Goal: Contribute content

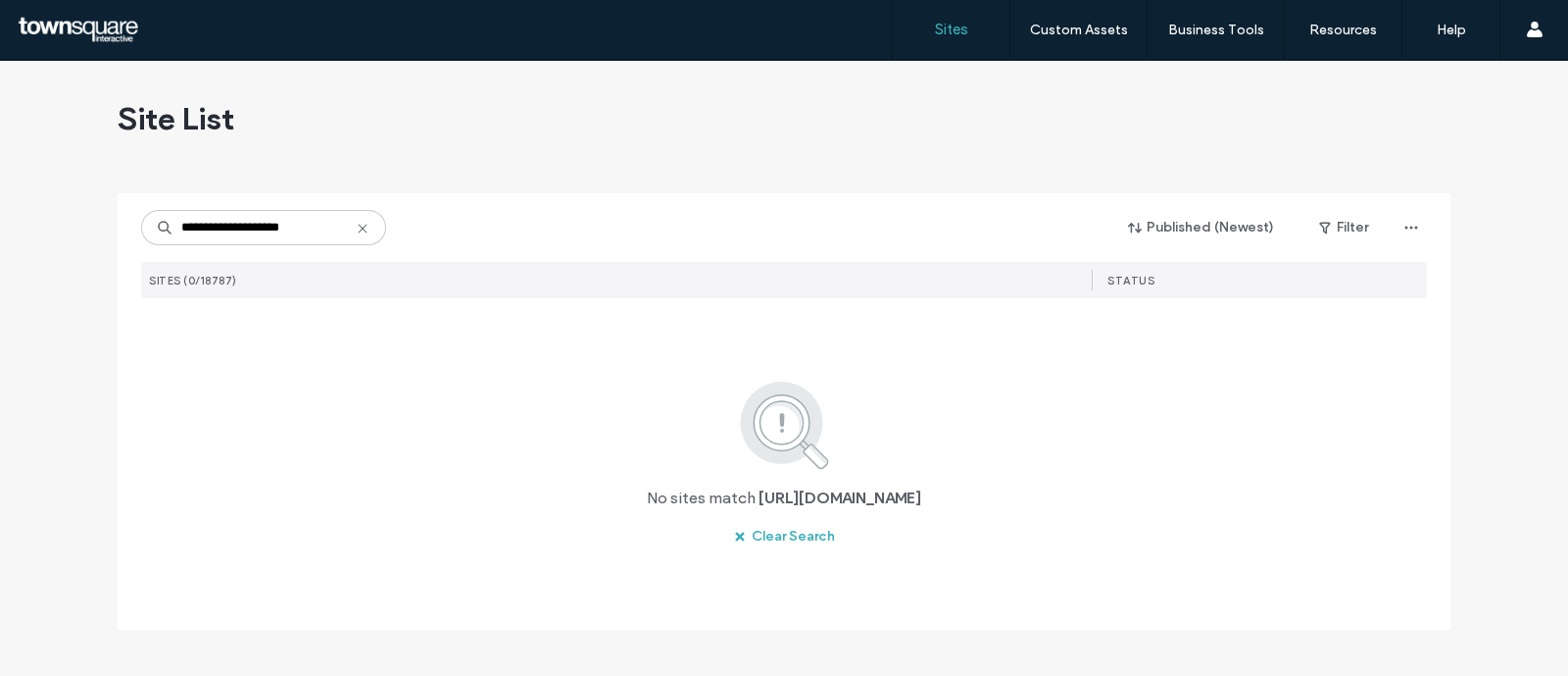
type input "**********"
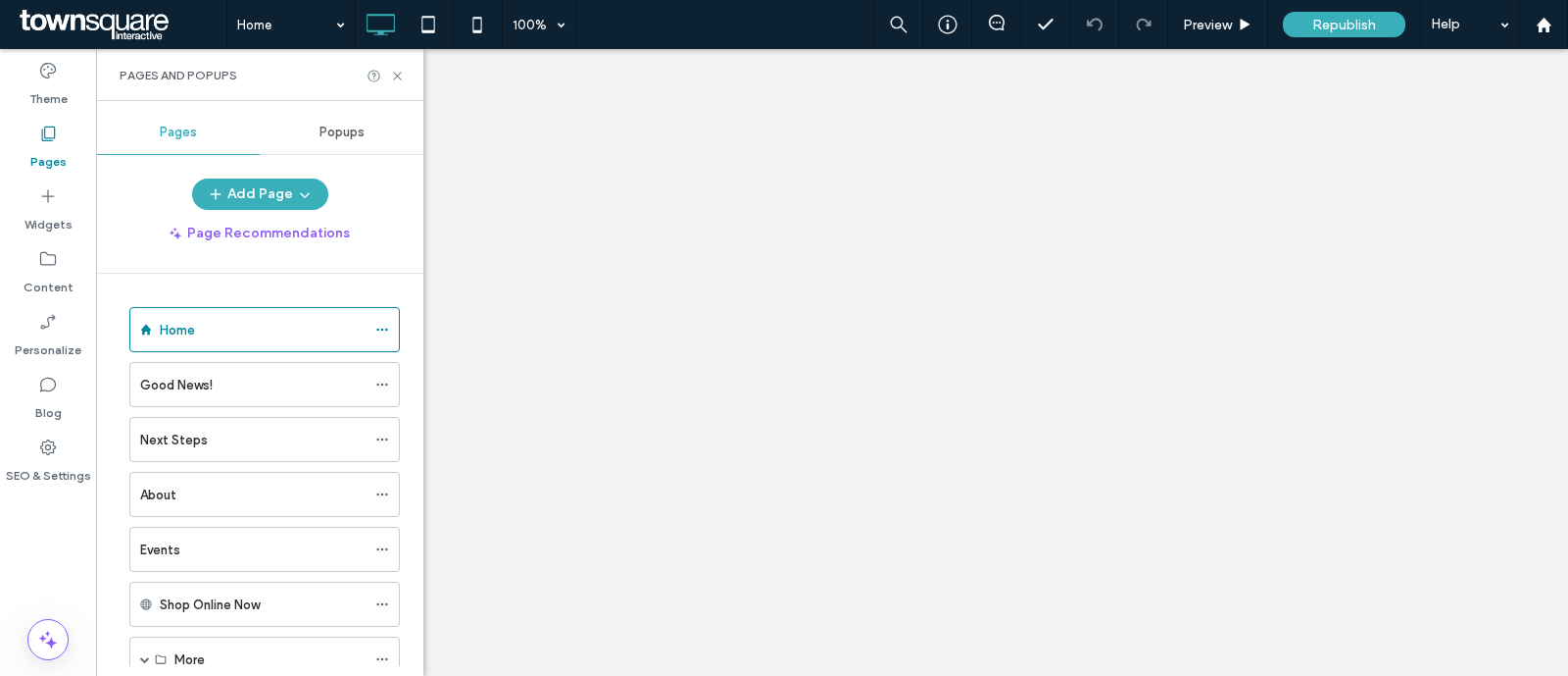
click at [201, 551] on div "Events" at bounding box center [253, 549] width 226 height 21
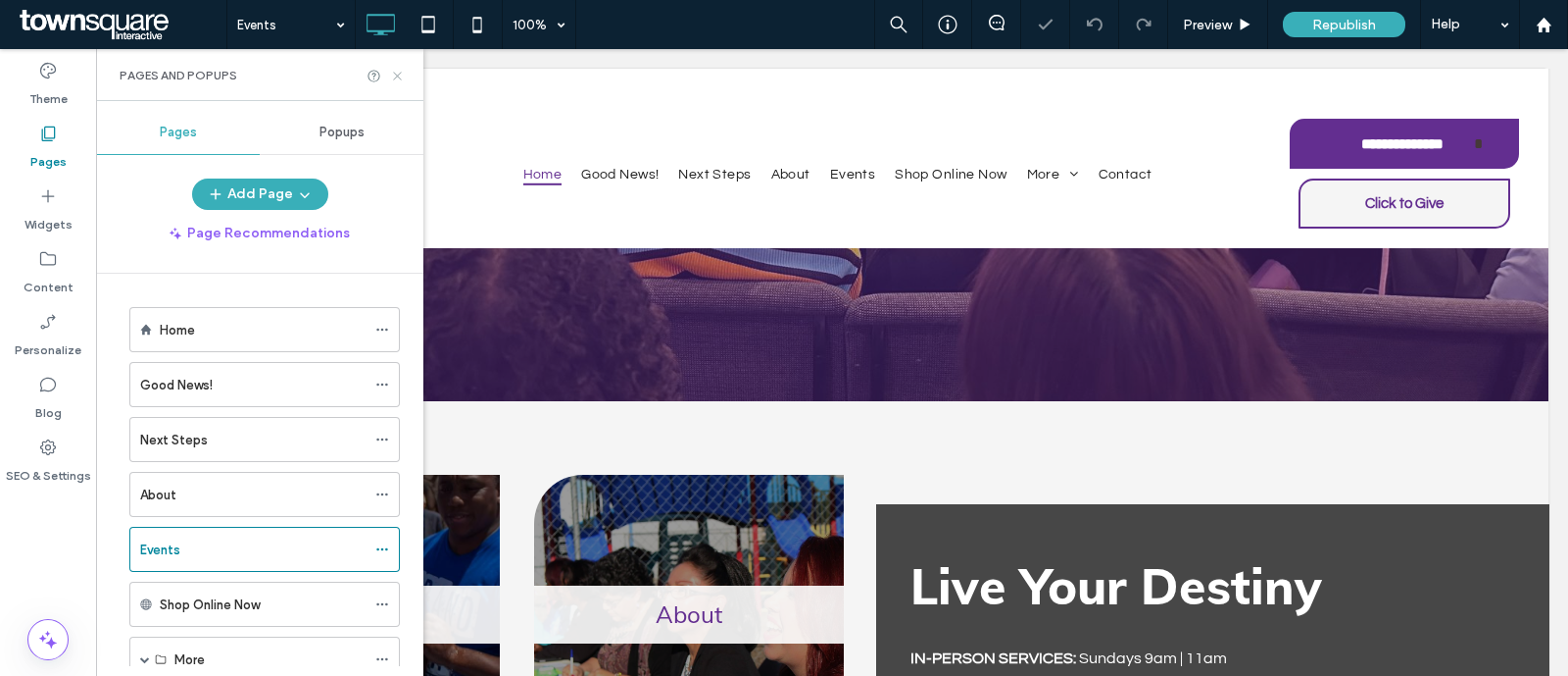
click at [399, 75] on icon at bounding box center [397, 76] width 15 height 15
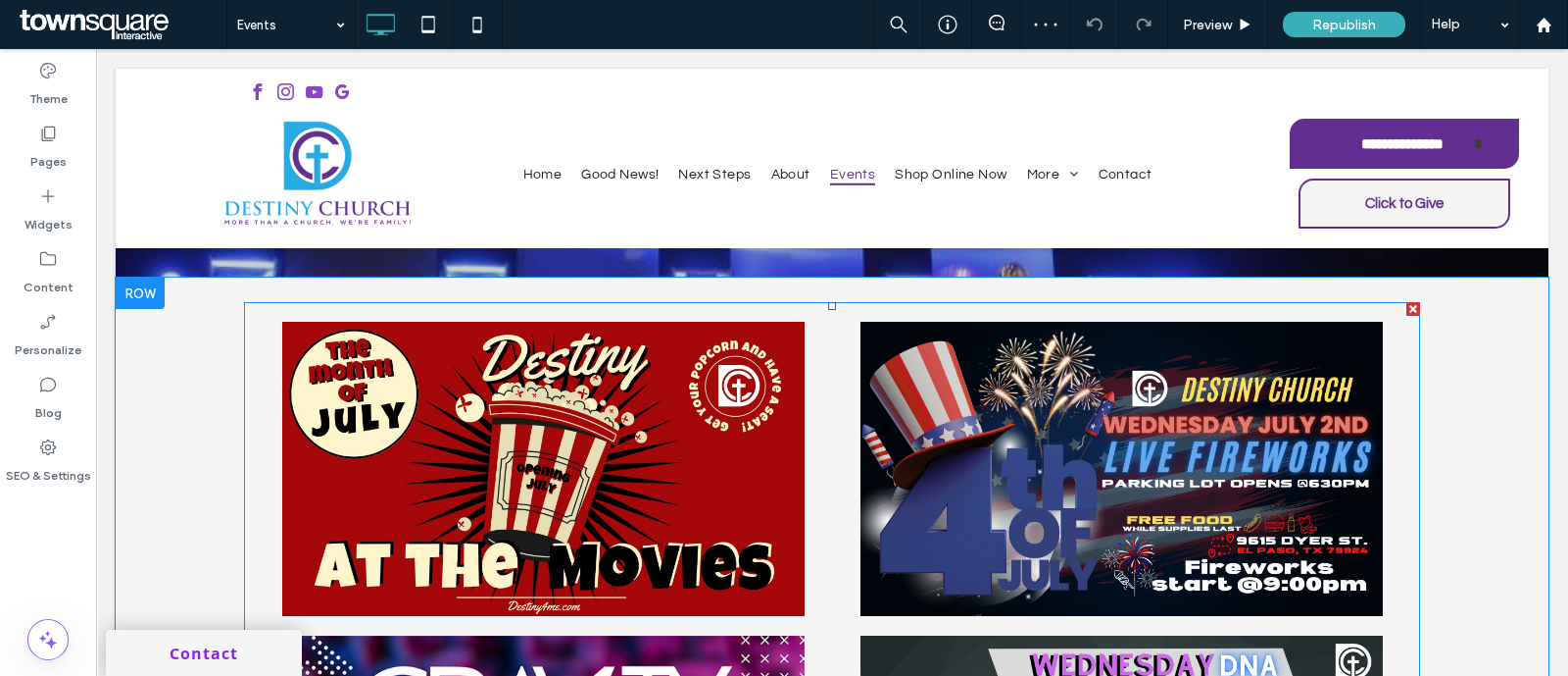
scroll to position [736, 0]
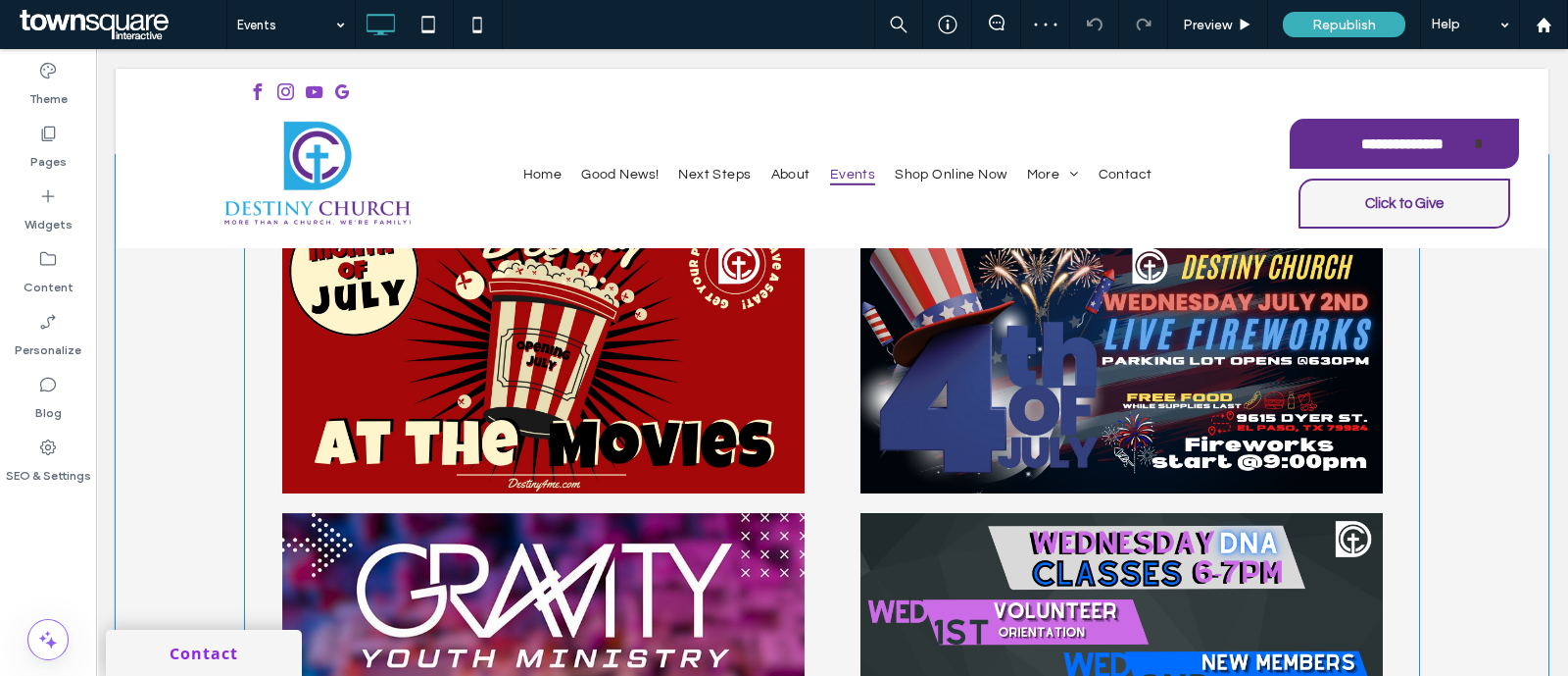
click at [724, 291] on link at bounding box center [543, 346] width 559 height 294
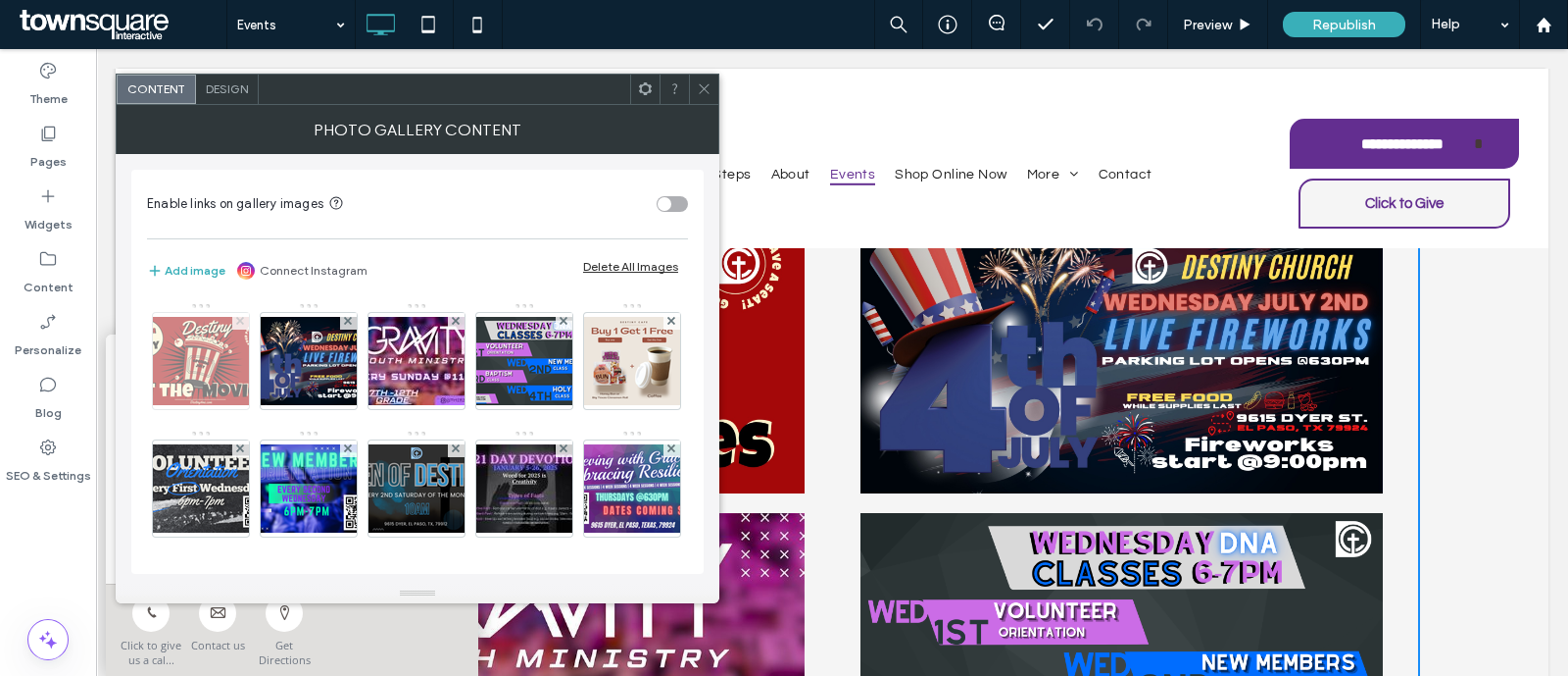
click at [241, 317] on use at bounding box center [240, 321] width 8 height 8
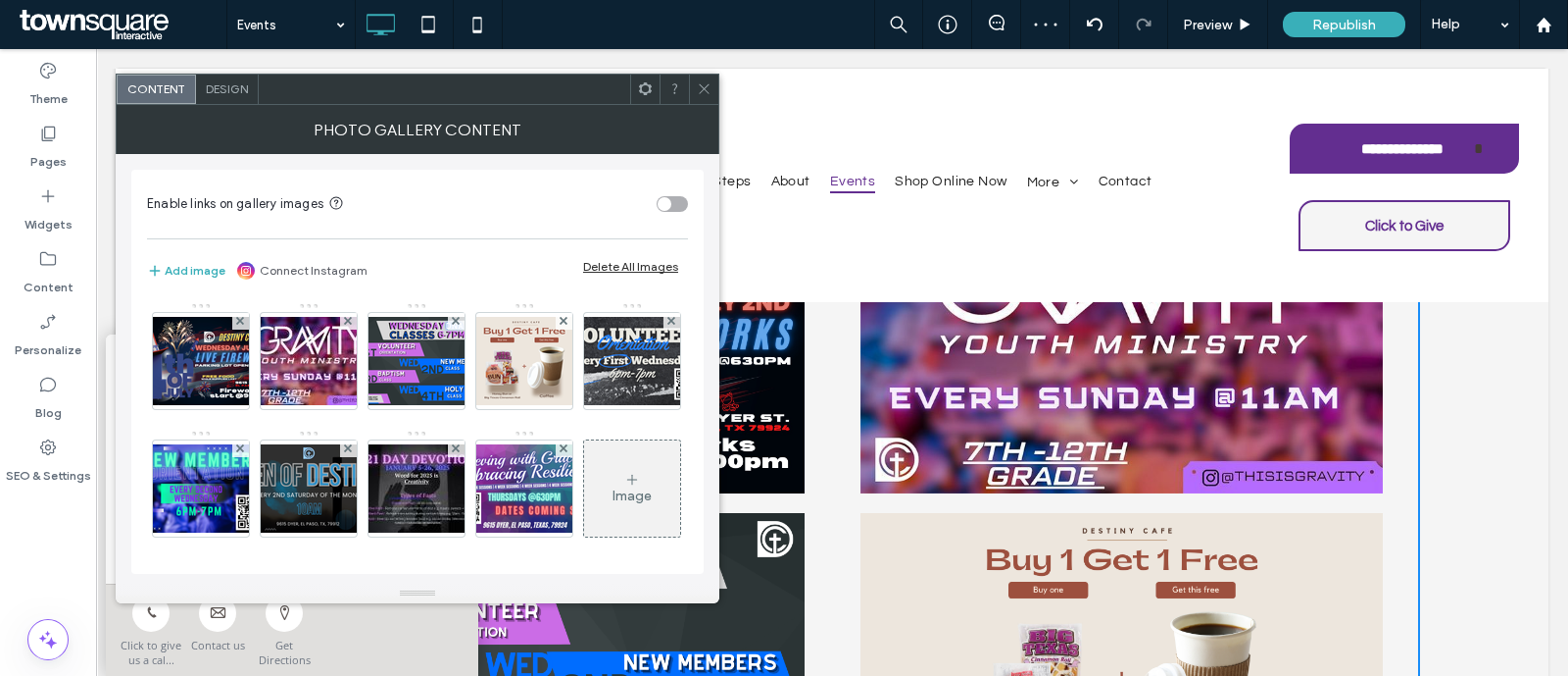
click at [706, 82] on icon at bounding box center [704, 88] width 15 height 15
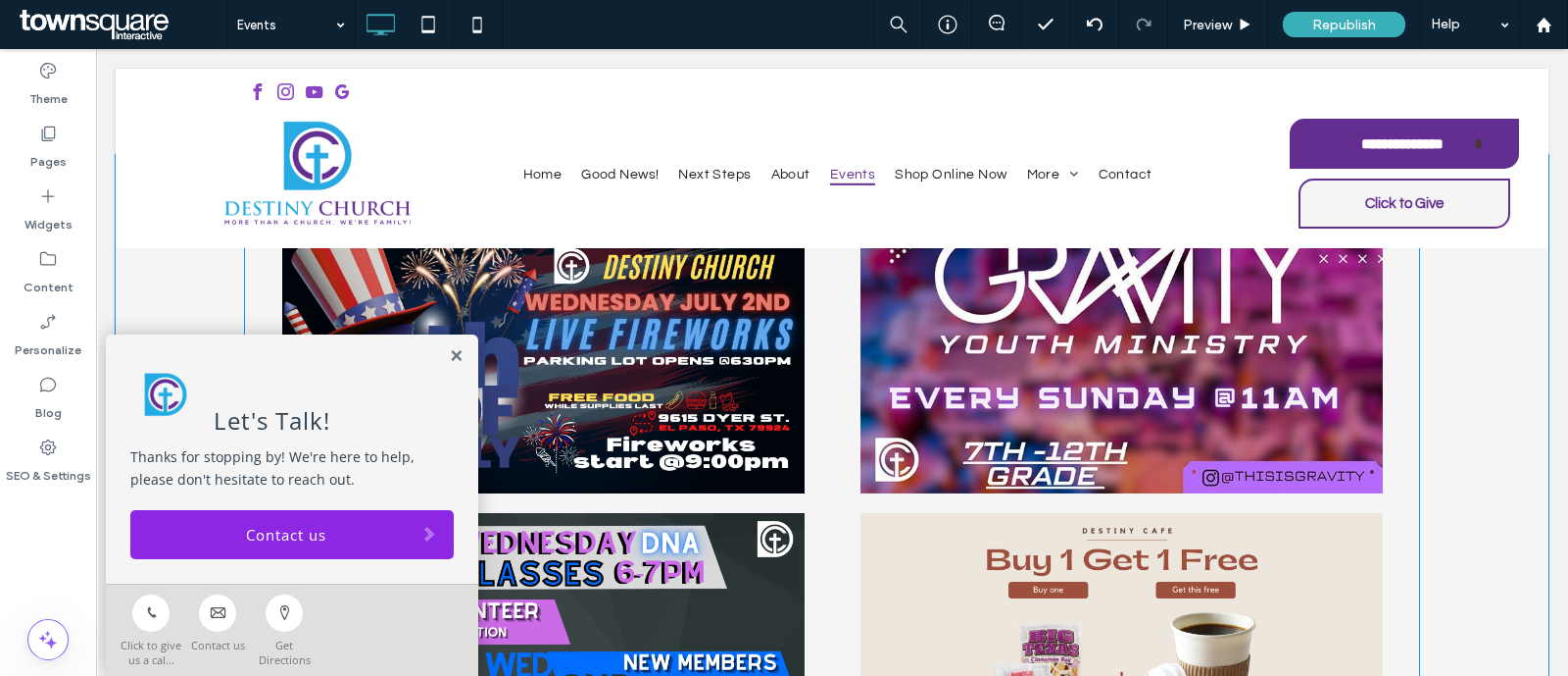
click at [654, 323] on link at bounding box center [543, 346] width 559 height 294
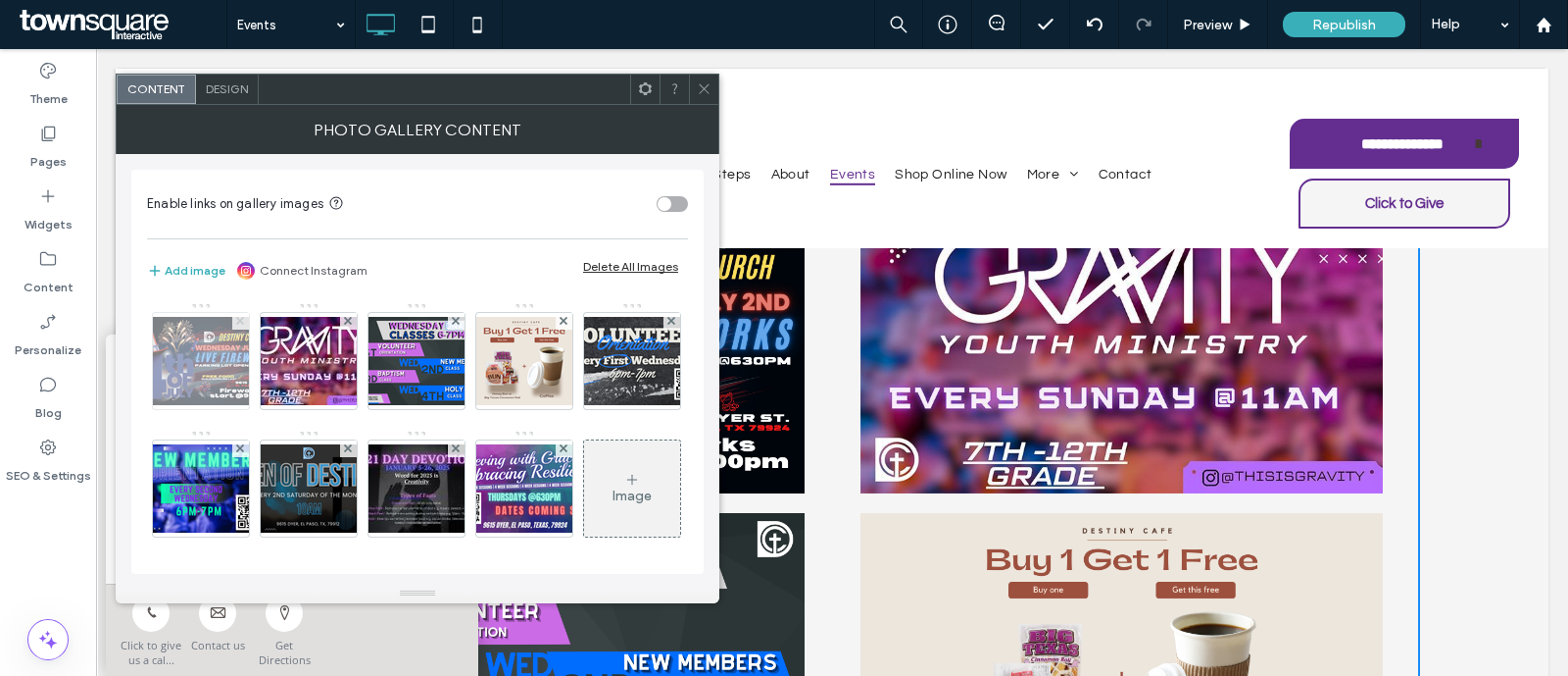
click at [238, 318] on use at bounding box center [240, 321] width 8 height 8
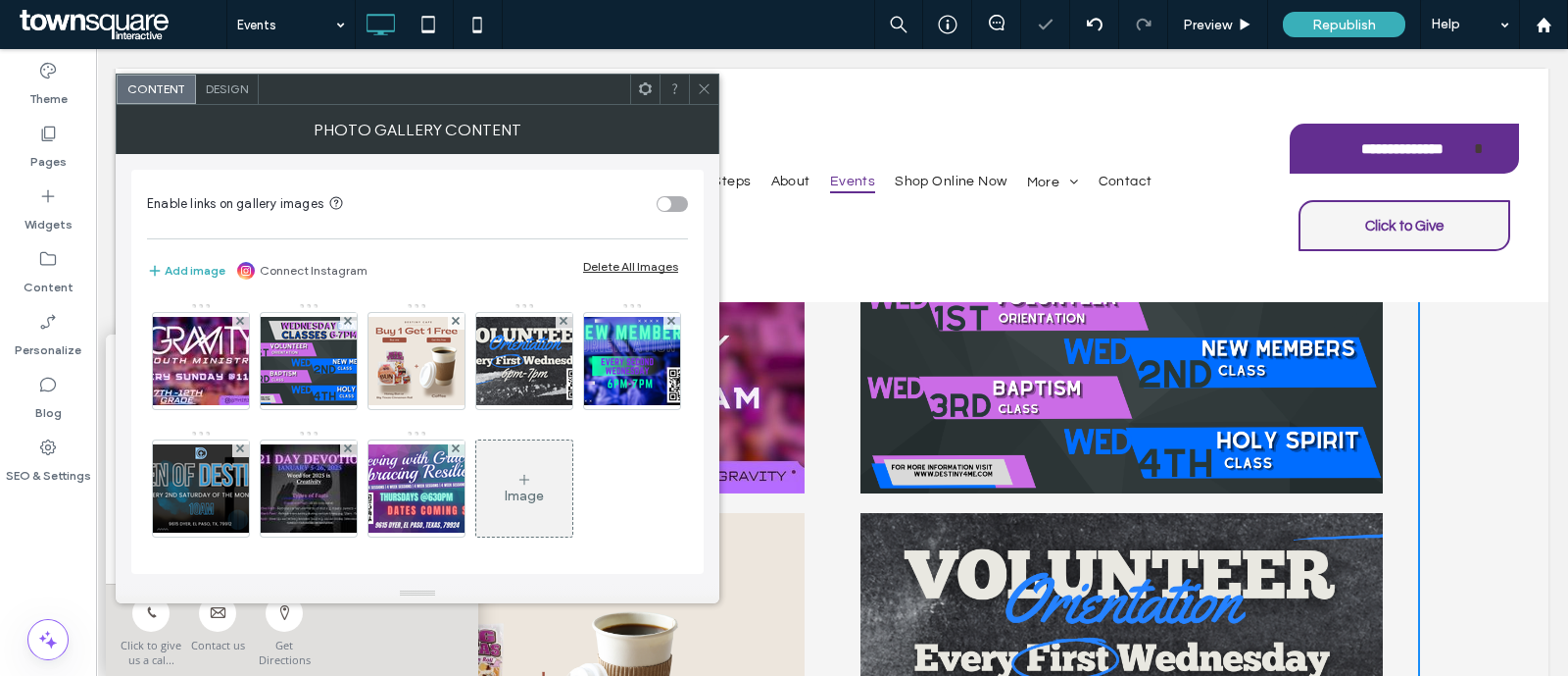
click at [704, 85] on icon at bounding box center [704, 88] width 15 height 15
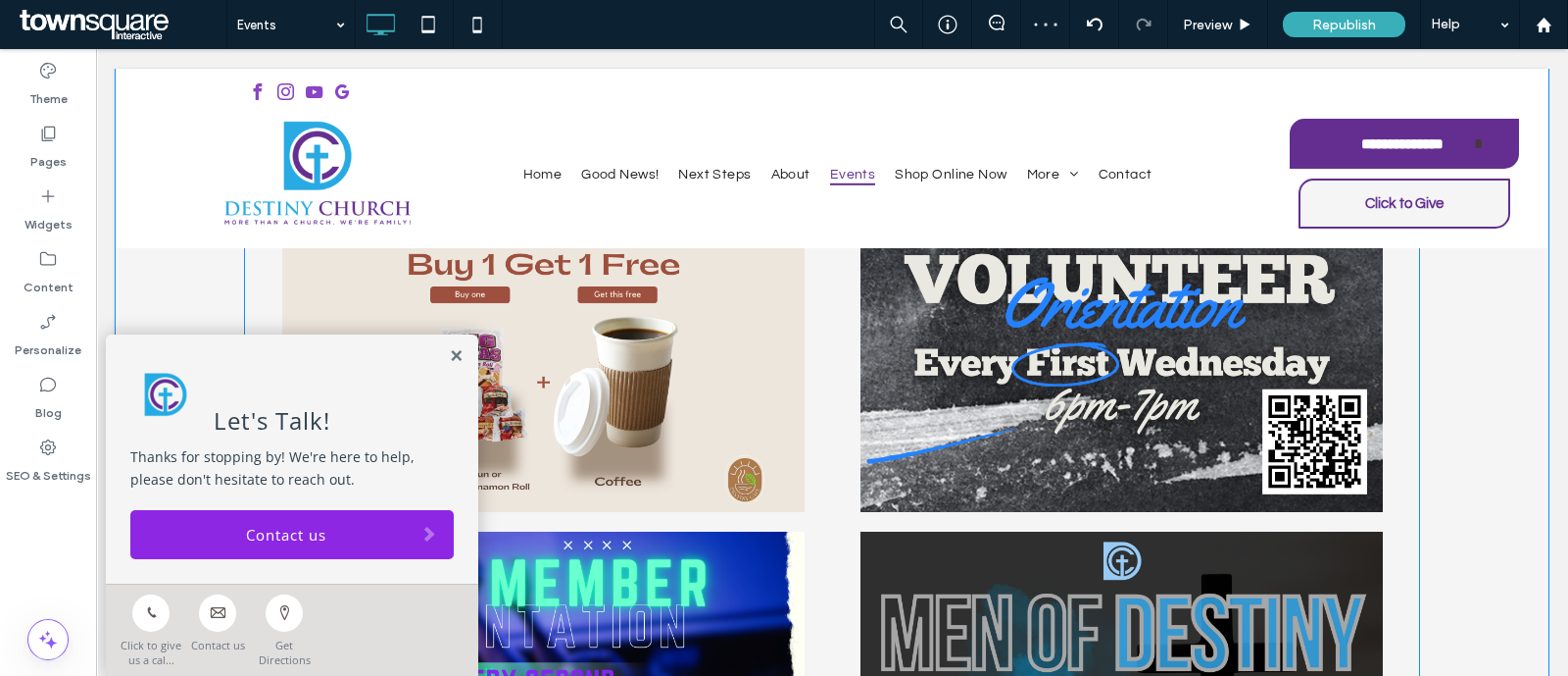
scroll to position [1103, 0]
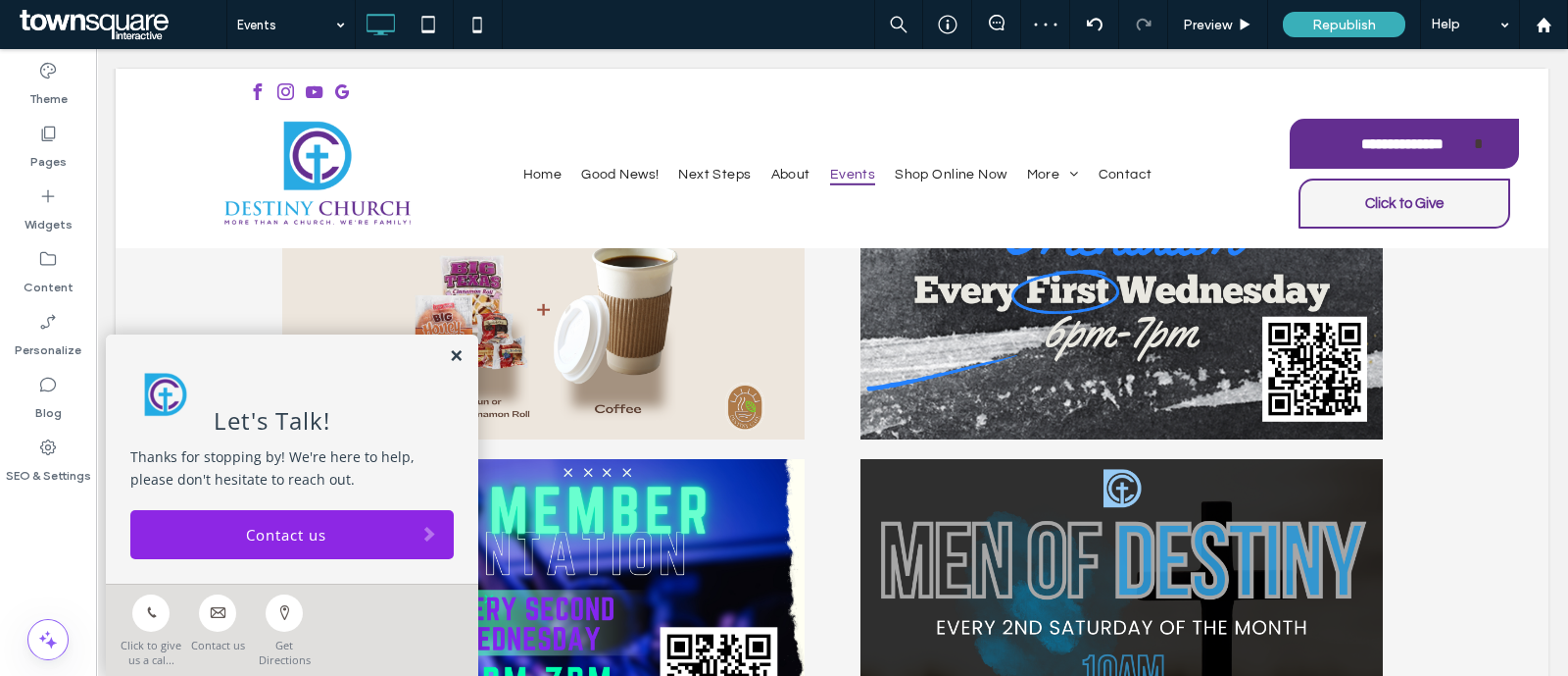
click at [453, 357] on link at bounding box center [456, 356] width 15 height 17
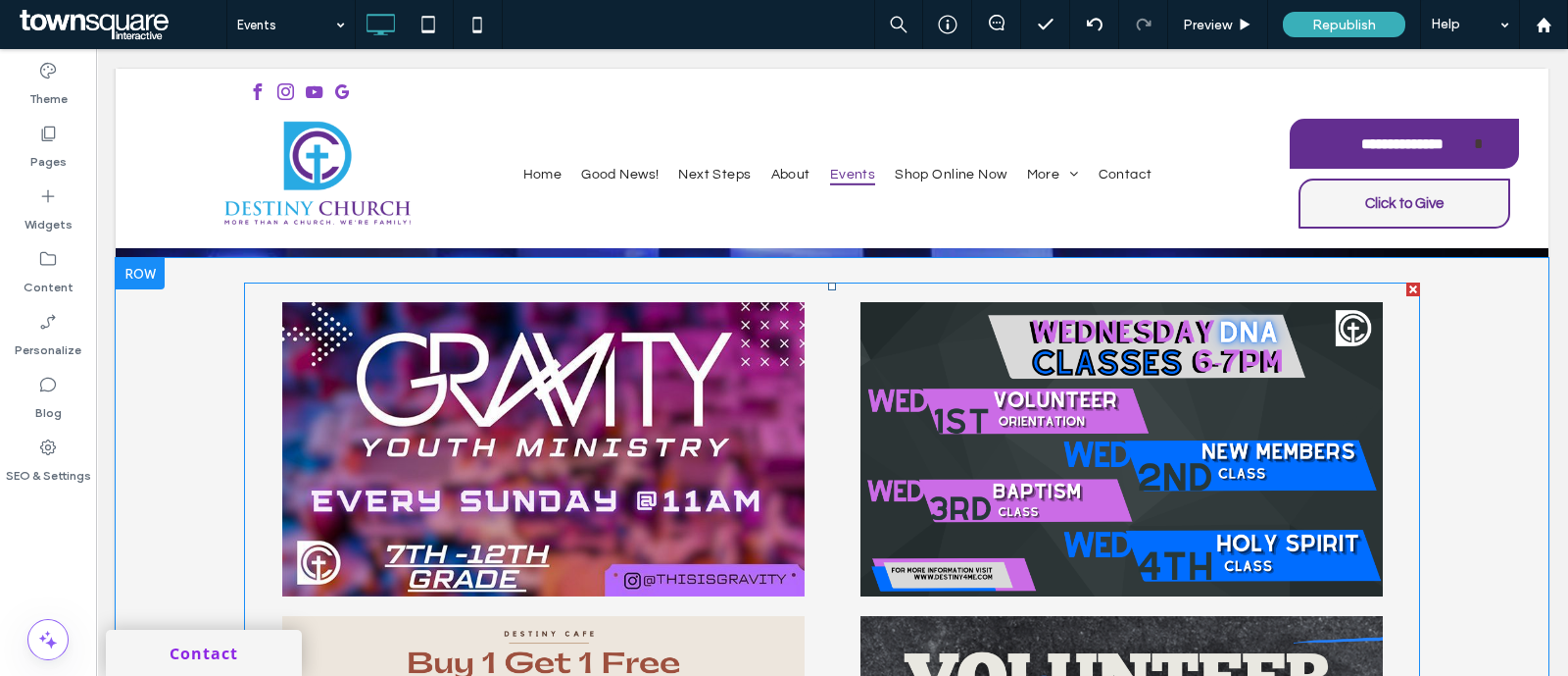
scroll to position [489, 0]
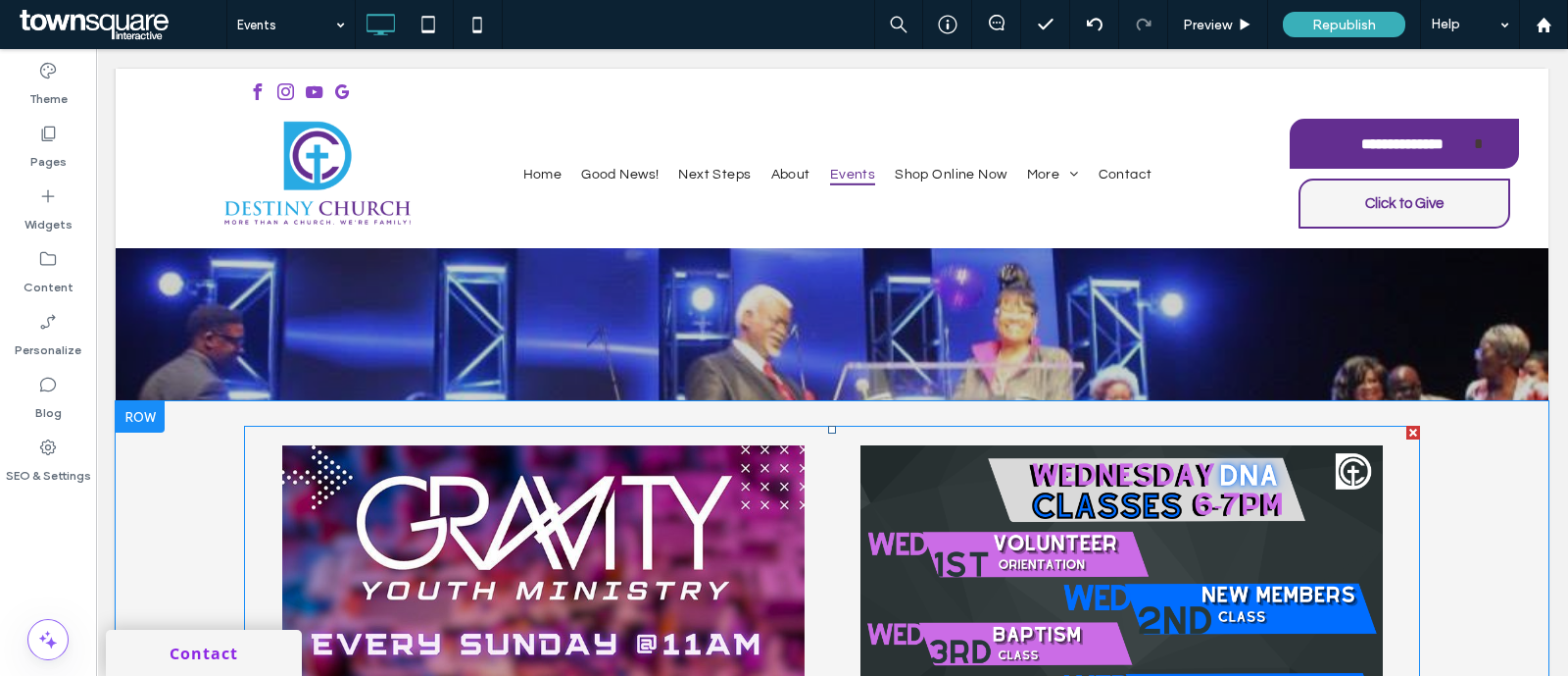
click at [547, 565] on link at bounding box center [543, 592] width 559 height 294
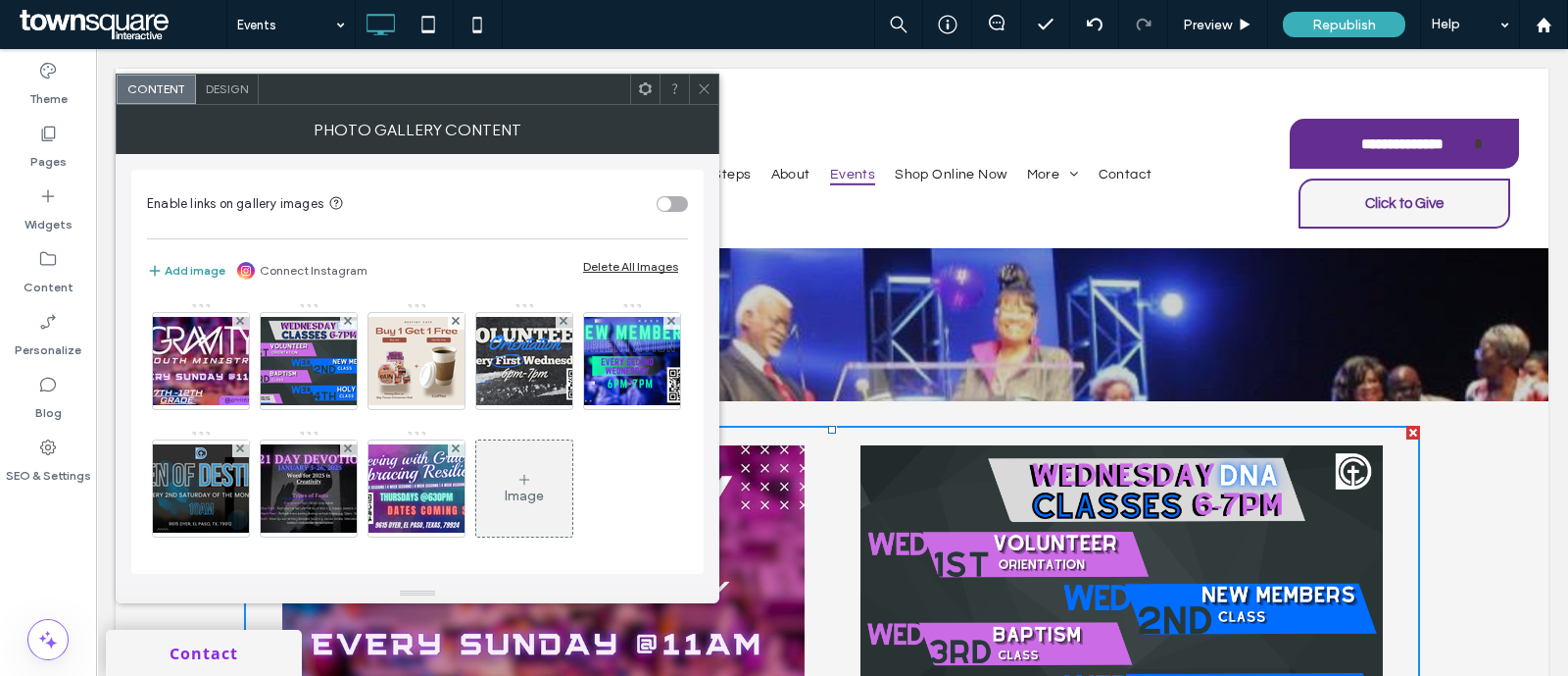
click at [191, 267] on button "Add image" at bounding box center [186, 271] width 78 height 24
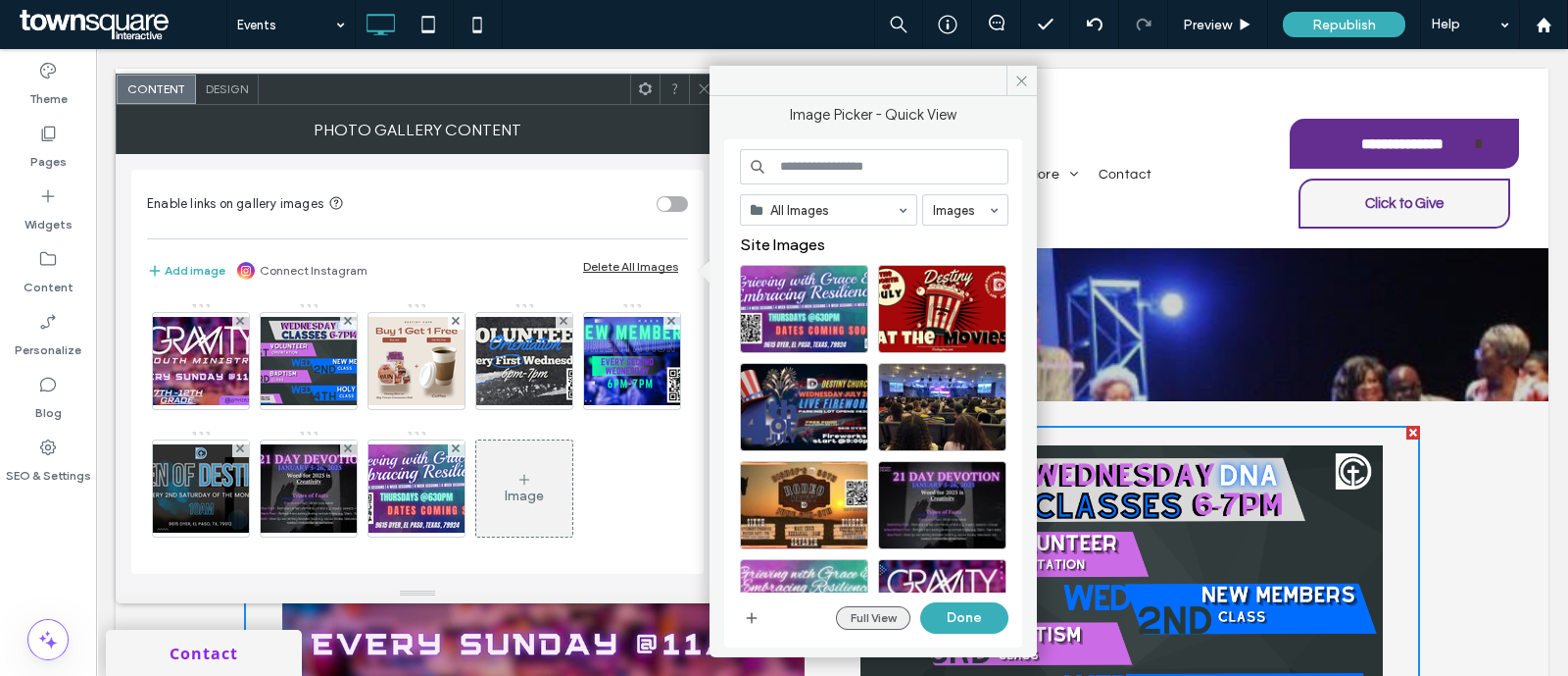
click at [891, 621] on button "Full View" at bounding box center [873, 618] width 75 height 24
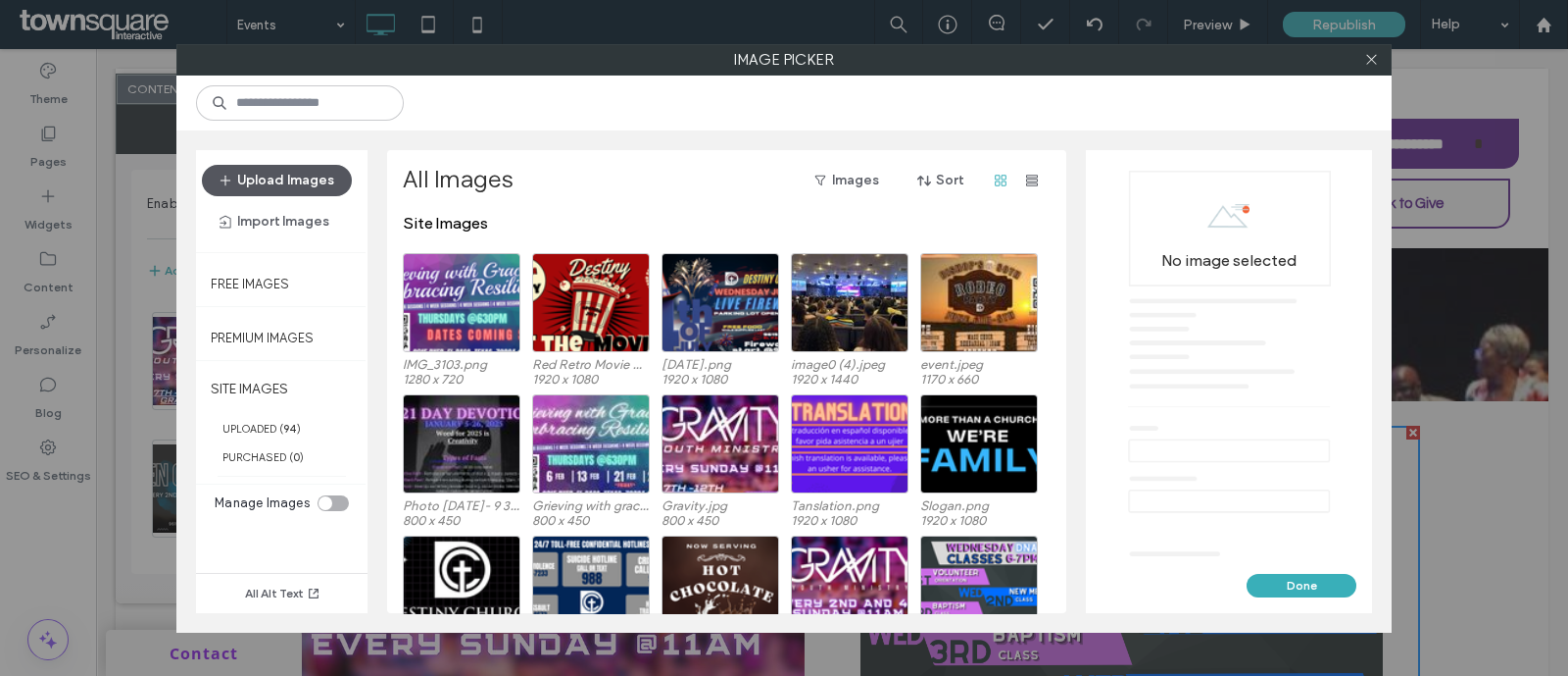
click at [315, 170] on button "Upload Images" at bounding box center [277, 180] width 150 height 31
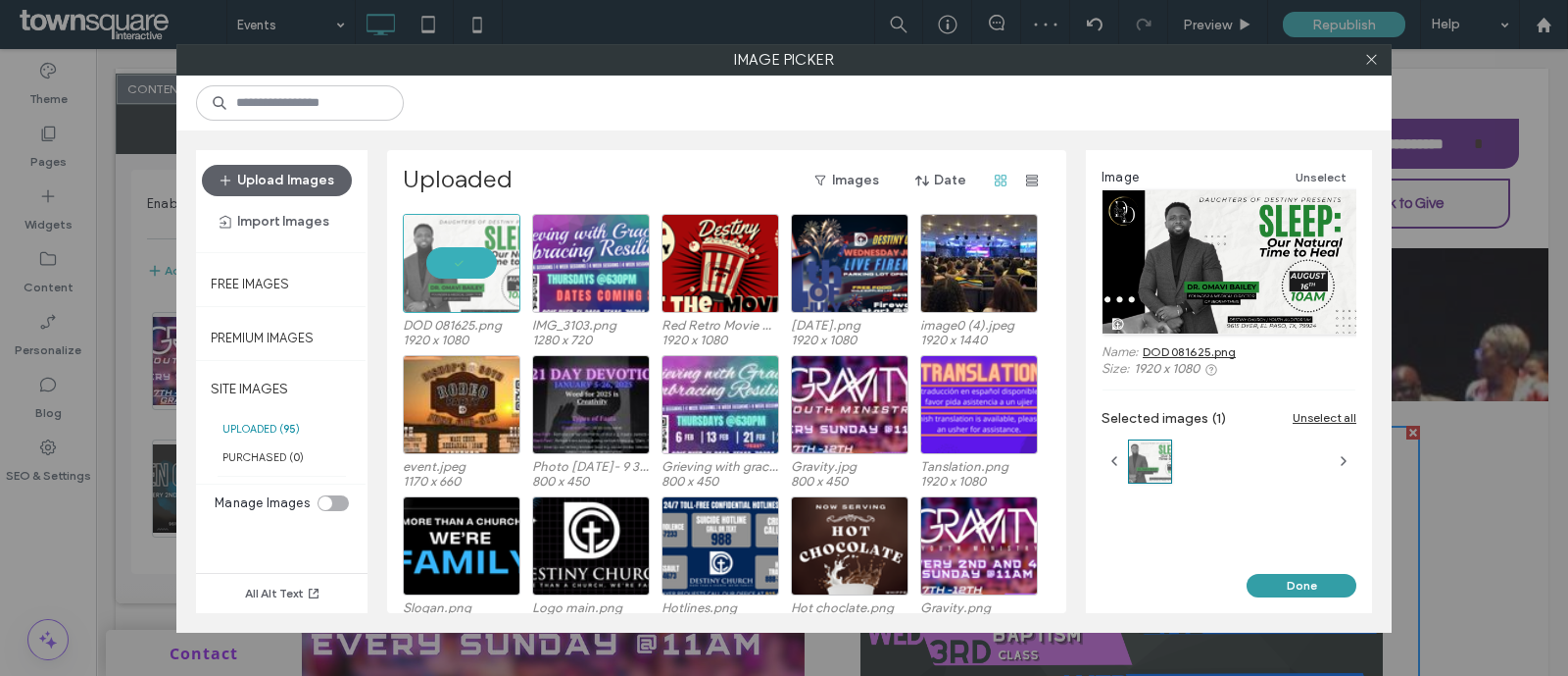
click at [1284, 577] on button "Done" at bounding box center [1301, 586] width 110 height 24
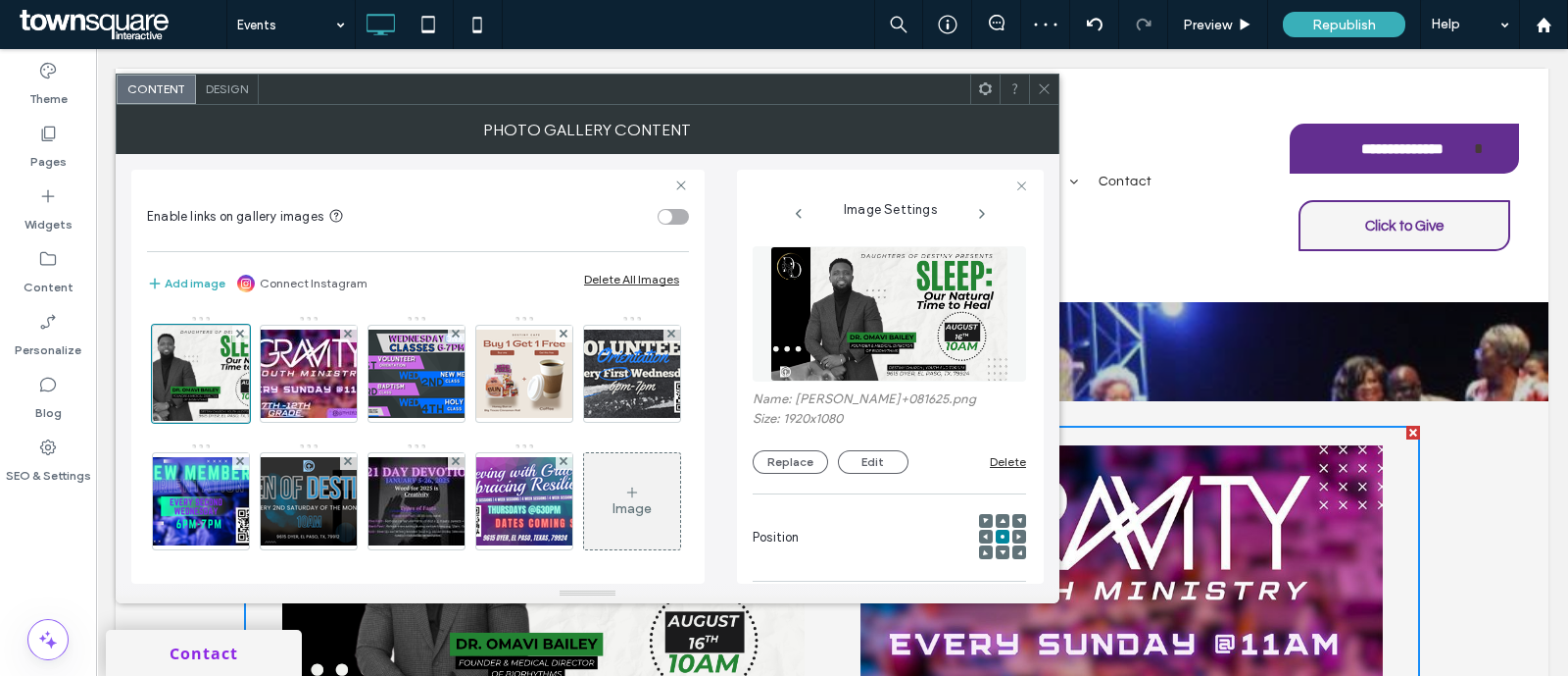
click at [1042, 82] on icon at bounding box center [1044, 88] width 15 height 15
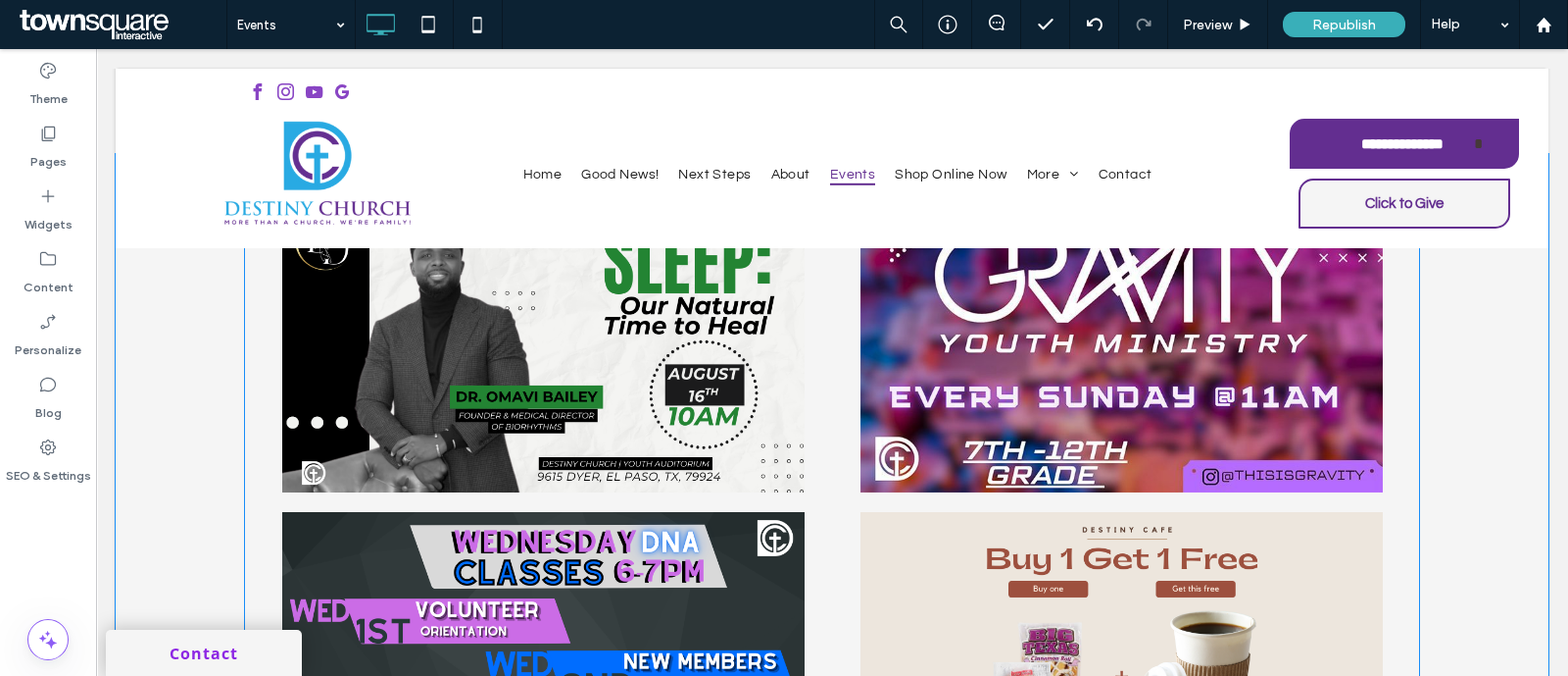
scroll to position [736, 0]
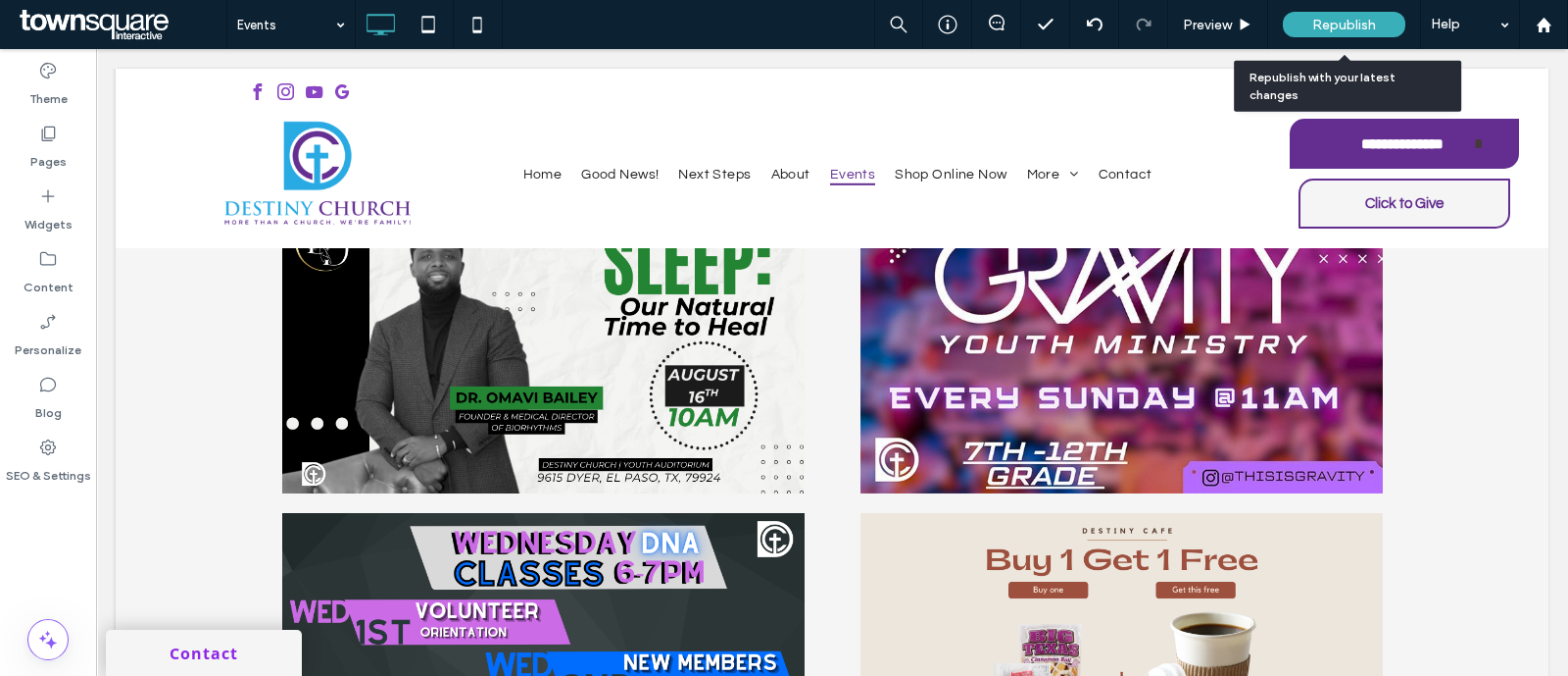
click at [1313, 29] on span "Republish" at bounding box center [1344, 25] width 64 height 17
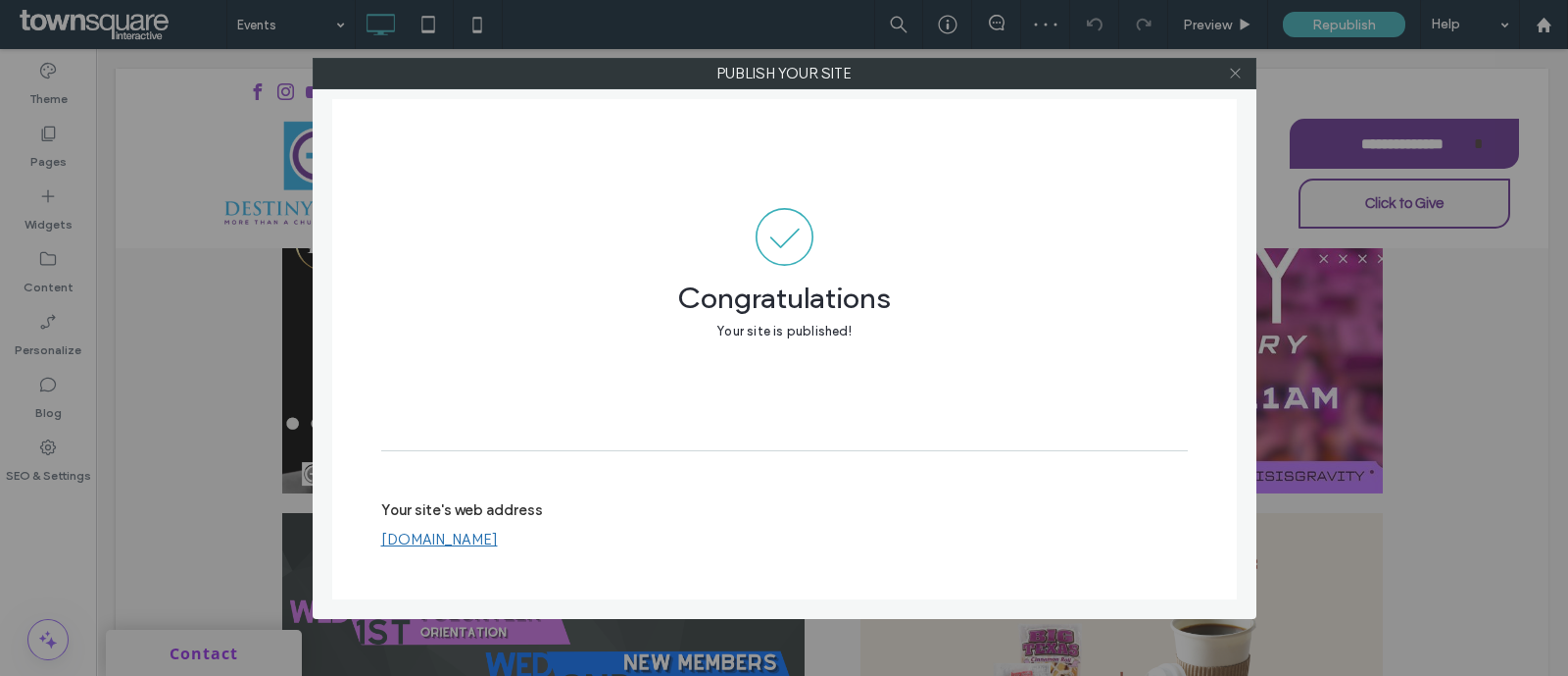
click at [1231, 72] on icon at bounding box center [1235, 73] width 15 height 15
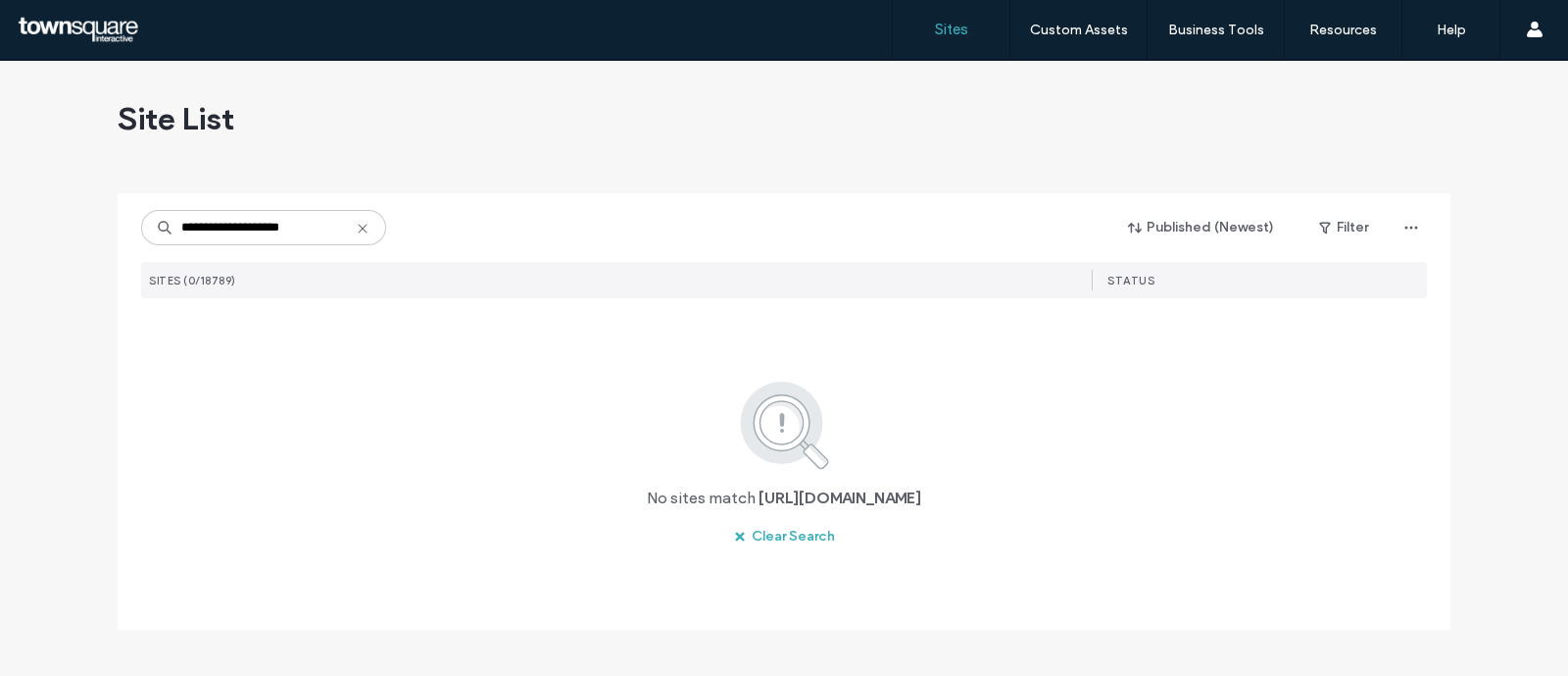
type input "**********"
